Goal: Information Seeking & Learning: Learn about a topic

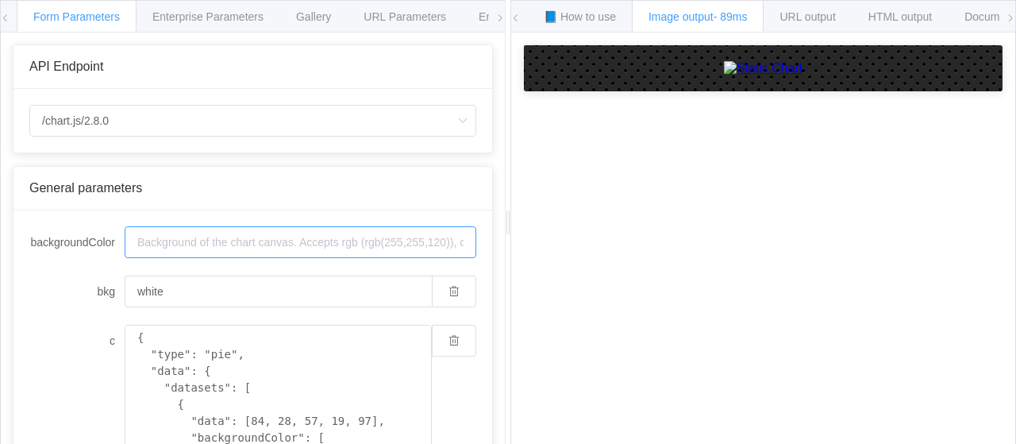
click at [237, 239] on input "backgroundColor" at bounding box center [301, 242] width 352 height 32
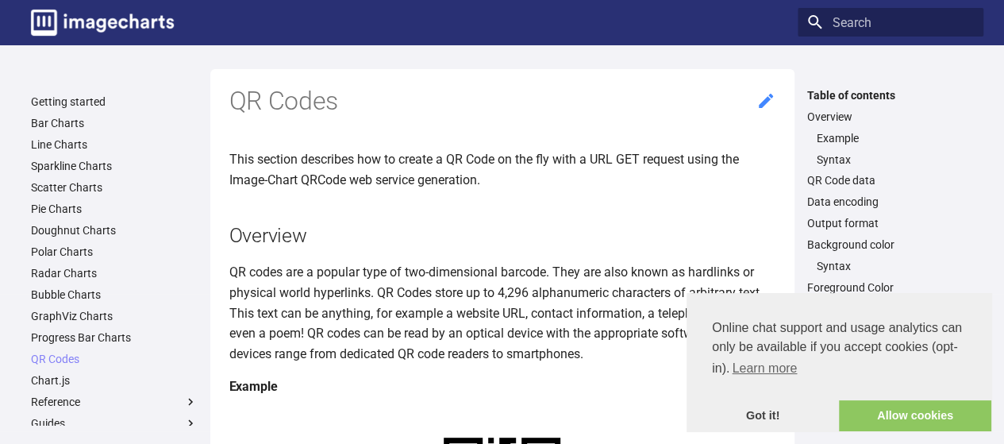
click at [758, 101] on icon at bounding box center [765, 100] width 19 height 19
